Goal: Check status: Check status

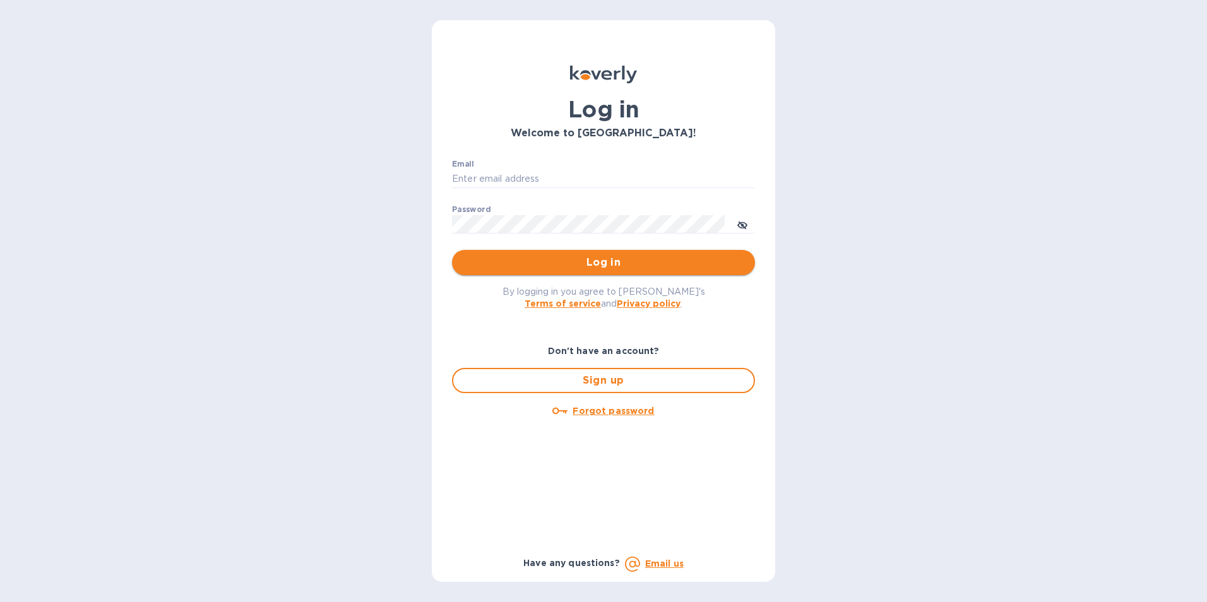
type input "[PERSON_NAME][EMAIL_ADDRESS][PERSON_NAME][PERSON_NAME][DOMAIN_NAME]"
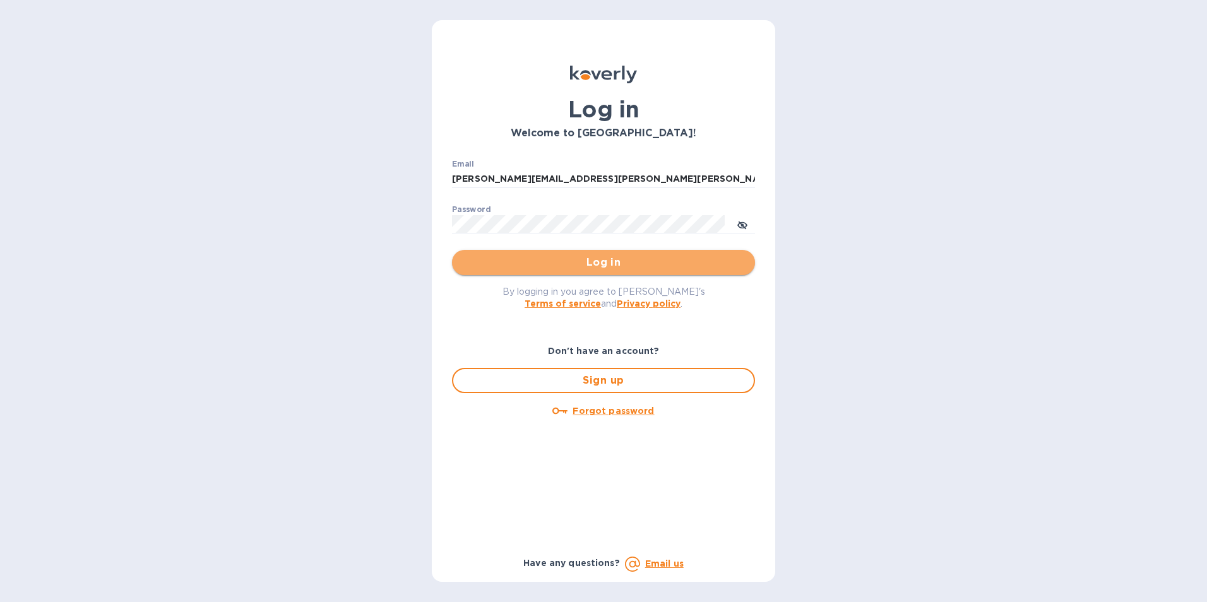
click at [643, 261] on span "Log in" at bounding box center [603, 262] width 283 height 15
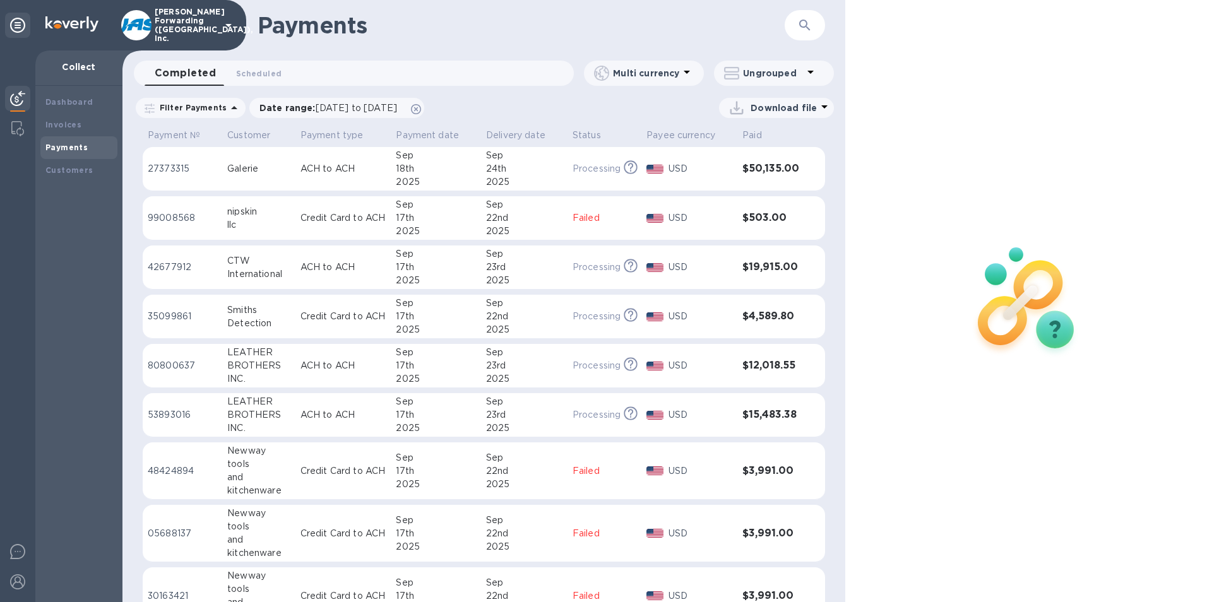
click at [808, 23] on icon "button" at bounding box center [805, 25] width 15 height 15
click at [811, 25] on icon "button" at bounding box center [805, 25] width 15 height 15
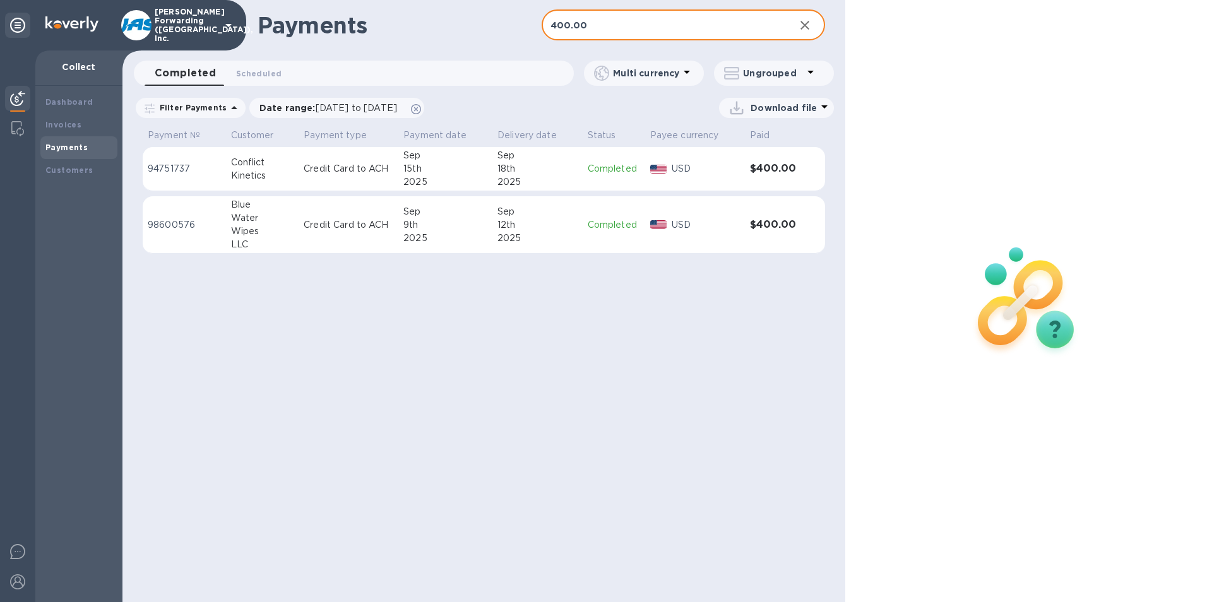
click at [567, 167] on div "18th" at bounding box center [538, 168] width 80 height 13
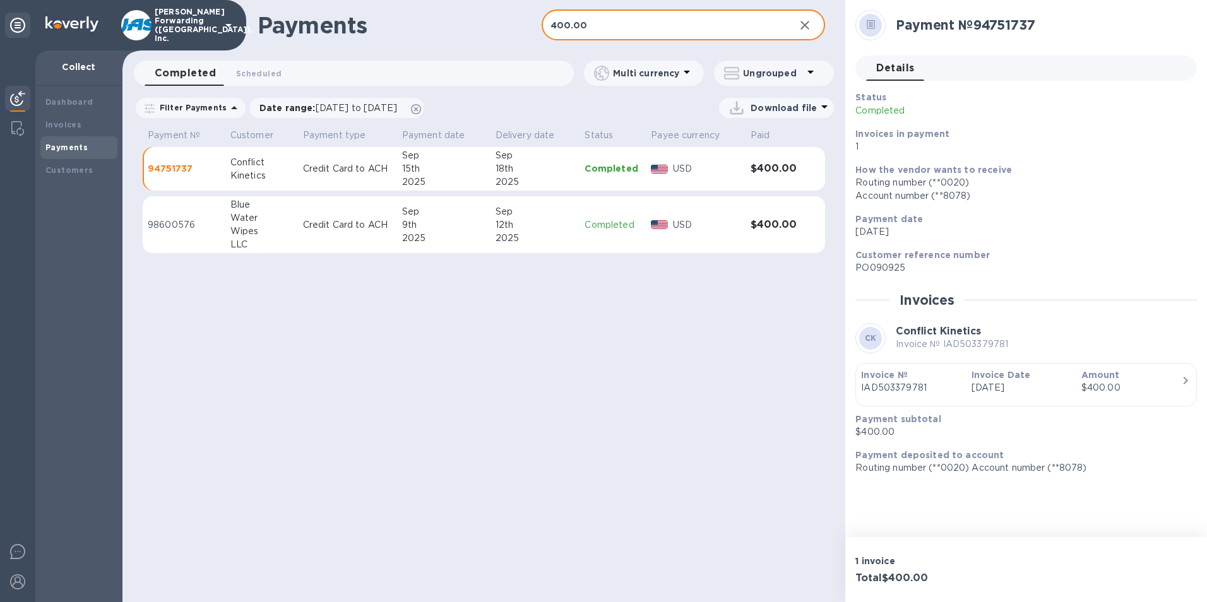
drag, startPoint x: 610, startPoint y: 25, endPoint x: 507, endPoint y: 39, distance: 103.9
click at [510, 38] on div "Payments 400.00 ​" at bounding box center [484, 25] width 723 height 51
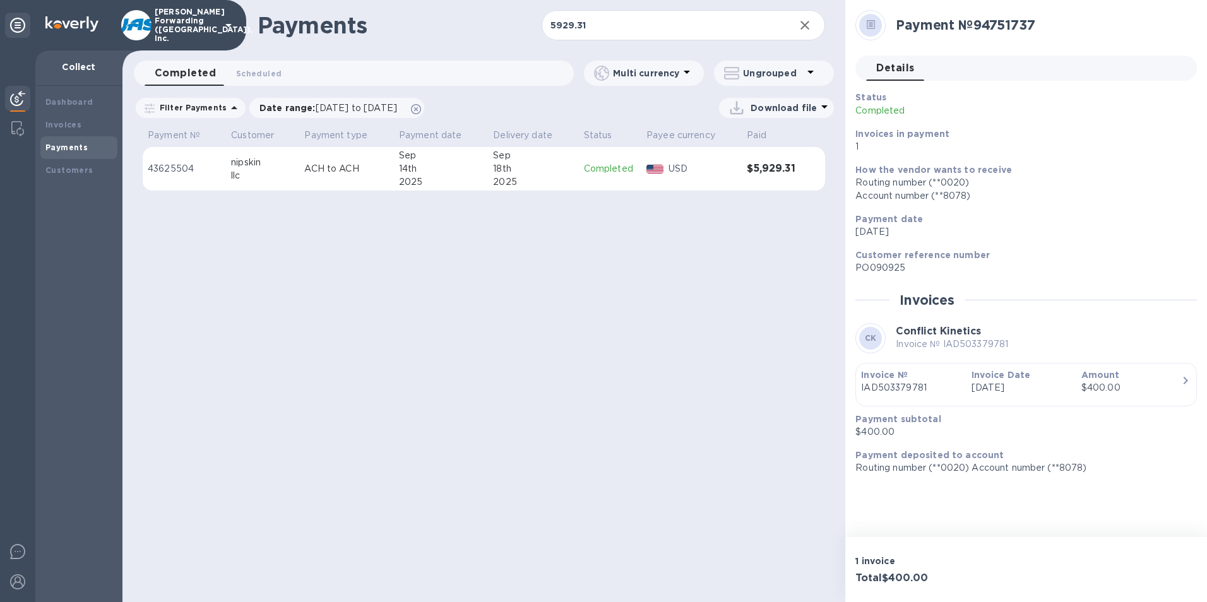
click at [674, 177] on div "USD" at bounding box center [703, 169] width 74 height 18
drag, startPoint x: 593, startPoint y: 26, endPoint x: 513, endPoint y: 28, distance: 79.6
click at [513, 28] on div "Payments 5929.31 ​" at bounding box center [484, 25] width 723 height 51
type input "125.00"
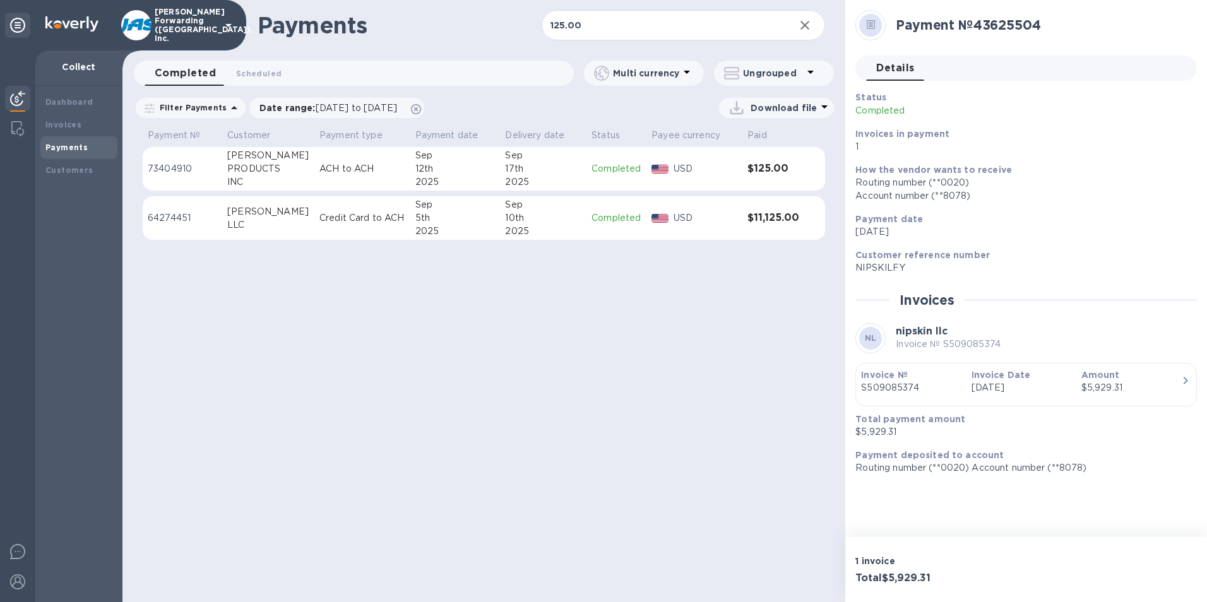
click at [720, 177] on div "USD" at bounding box center [705, 169] width 69 height 18
